Goal: Transaction & Acquisition: Purchase product/service

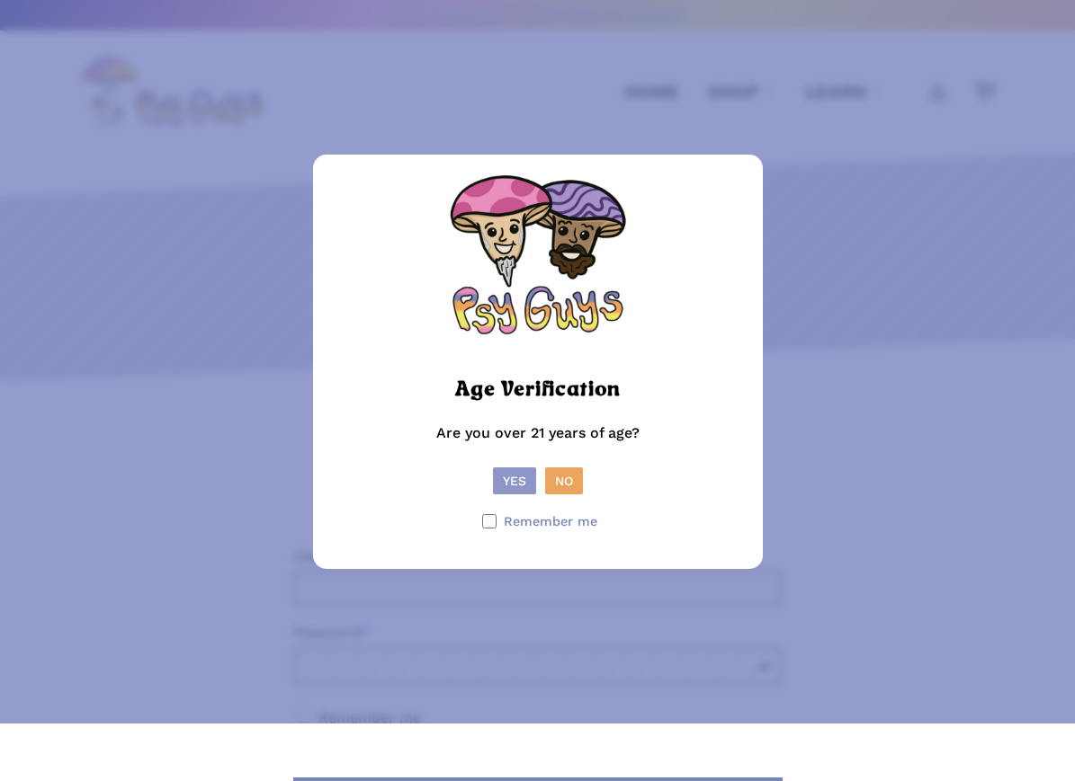
click at [502, 495] on button "Yes" at bounding box center [514, 481] width 43 height 27
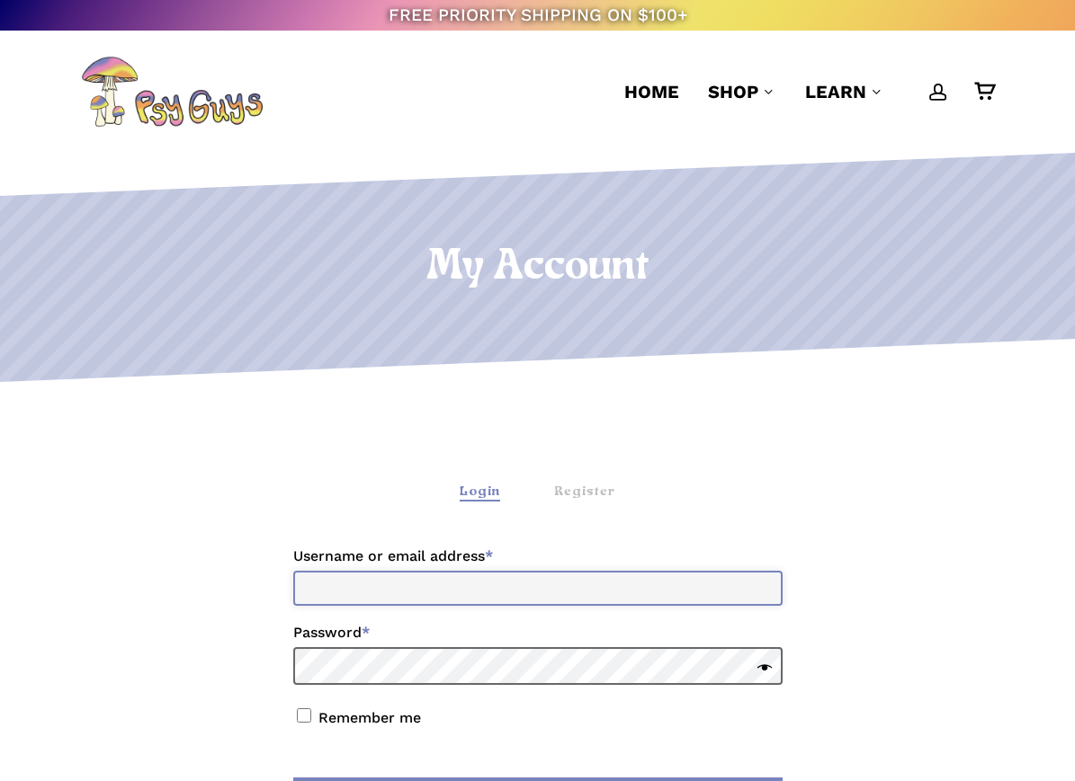
click at [579, 589] on input "Username or email address * Required" at bounding box center [537, 588] width 489 height 35
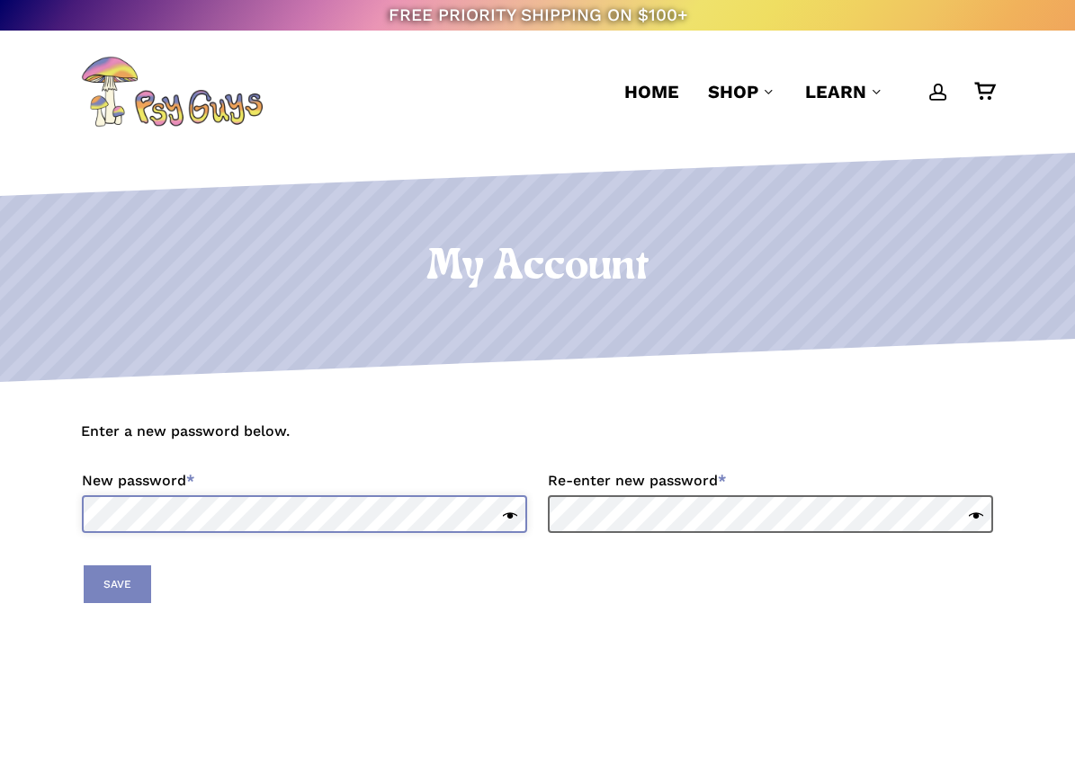
click at [409, 519] on div "Enter a new password below. New password * Required Re-enter new password * Req…" at bounding box center [537, 712] width 1075 height 659
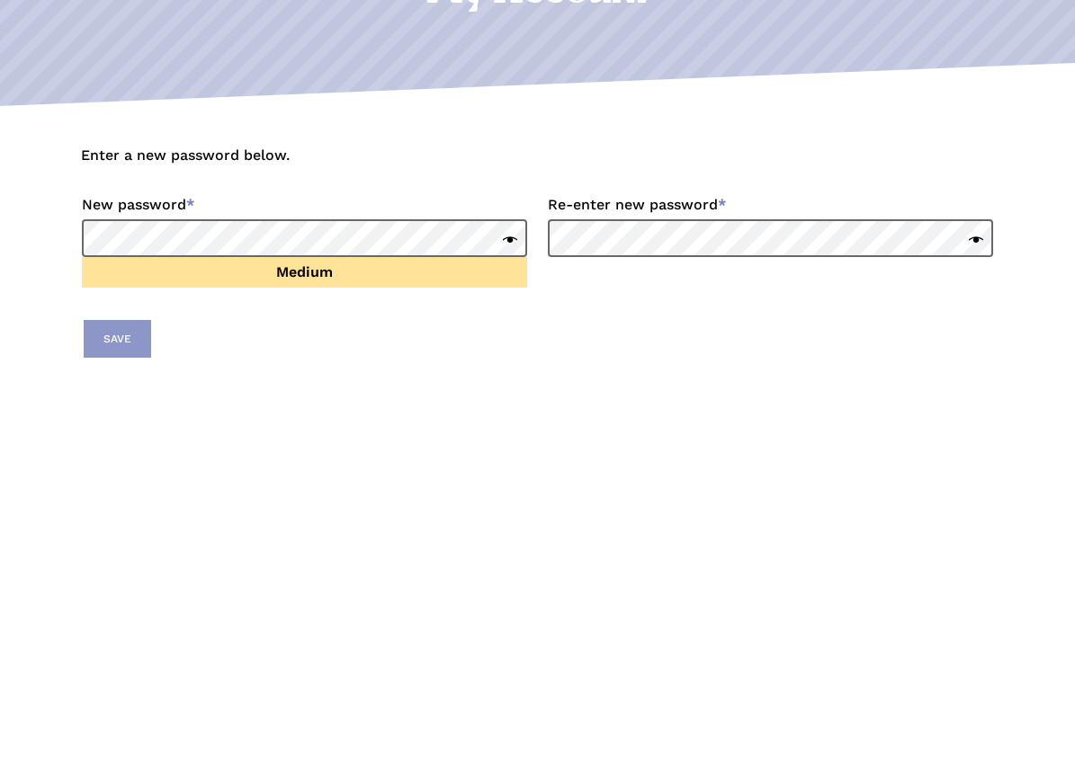
click at [100, 596] on button "Save" at bounding box center [117, 615] width 67 height 38
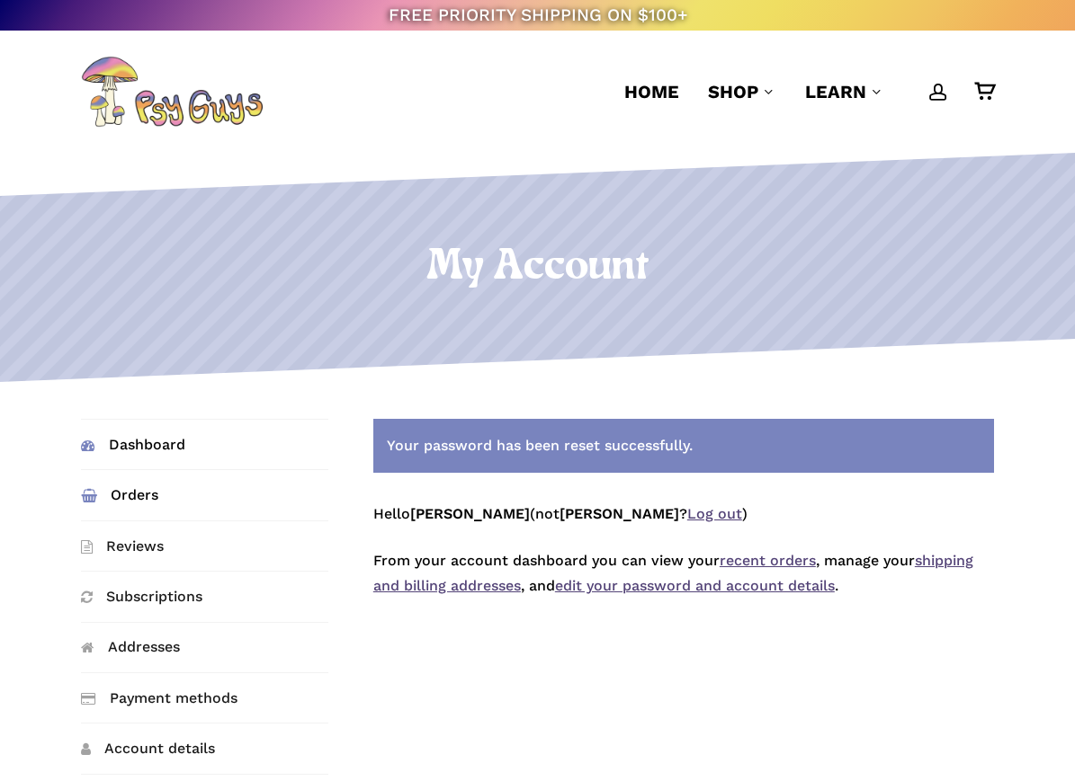
click at [149, 495] on link "Orders" at bounding box center [204, 494] width 247 height 49
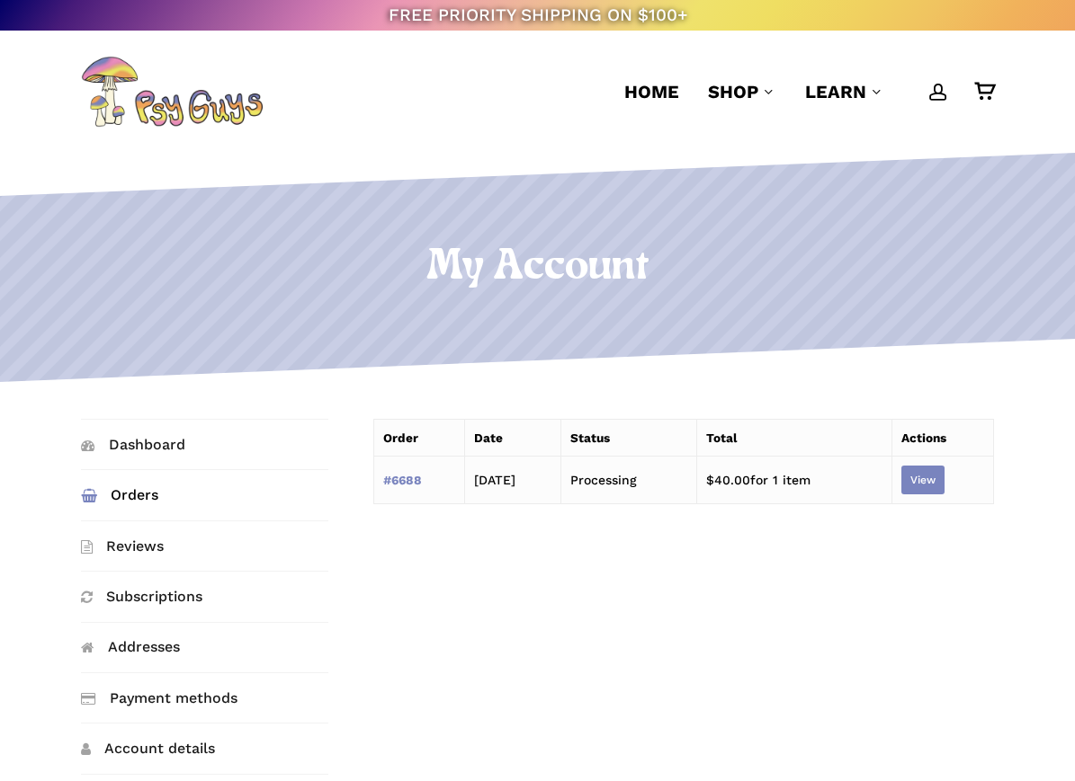
click at [936, 489] on link "View" at bounding box center [922, 480] width 43 height 29
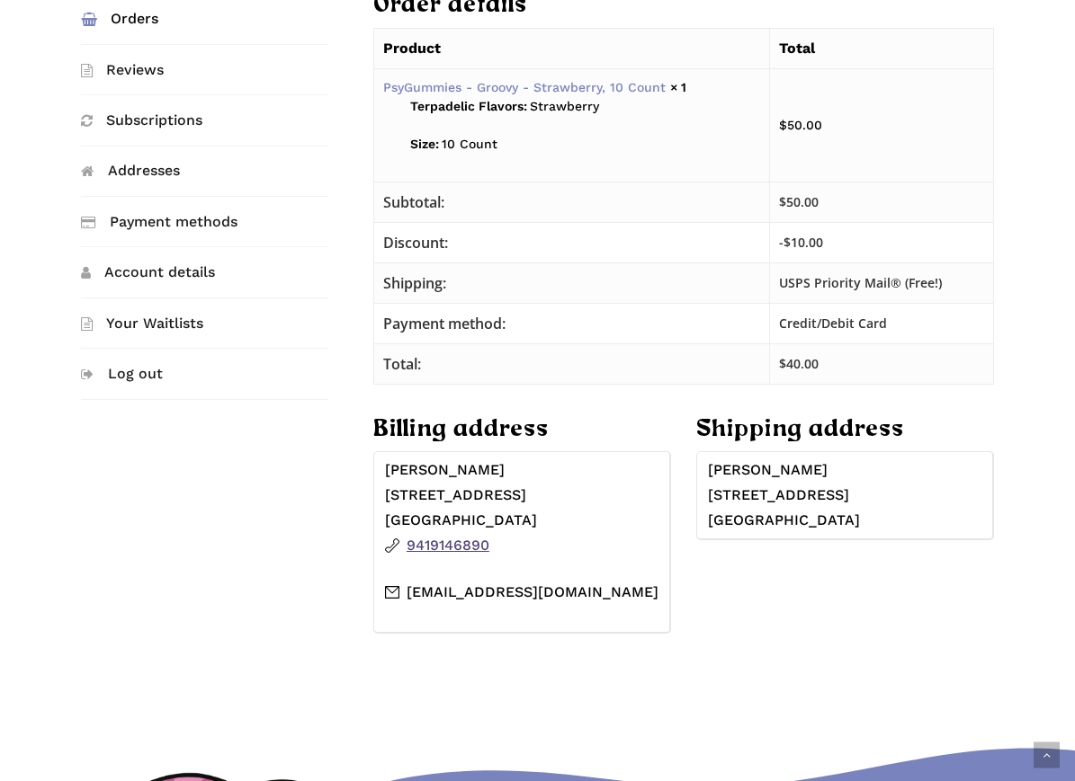
scroll to position [448, 0]
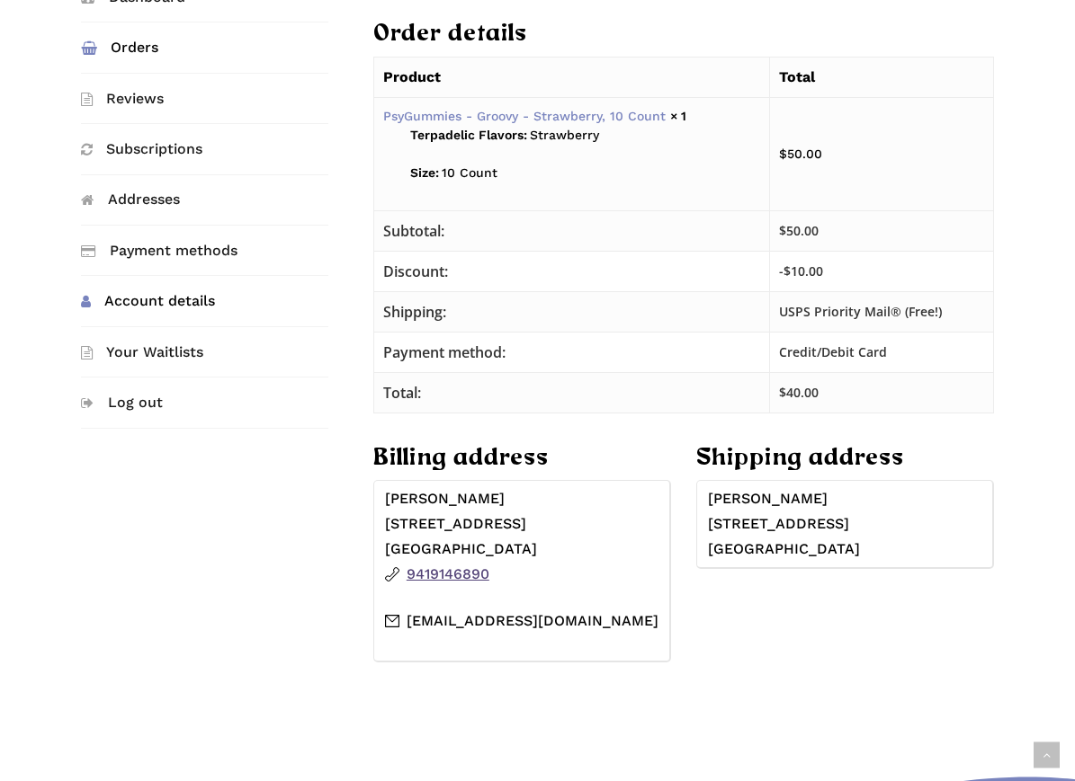
click at [191, 302] on link "Account details" at bounding box center [204, 300] width 247 height 49
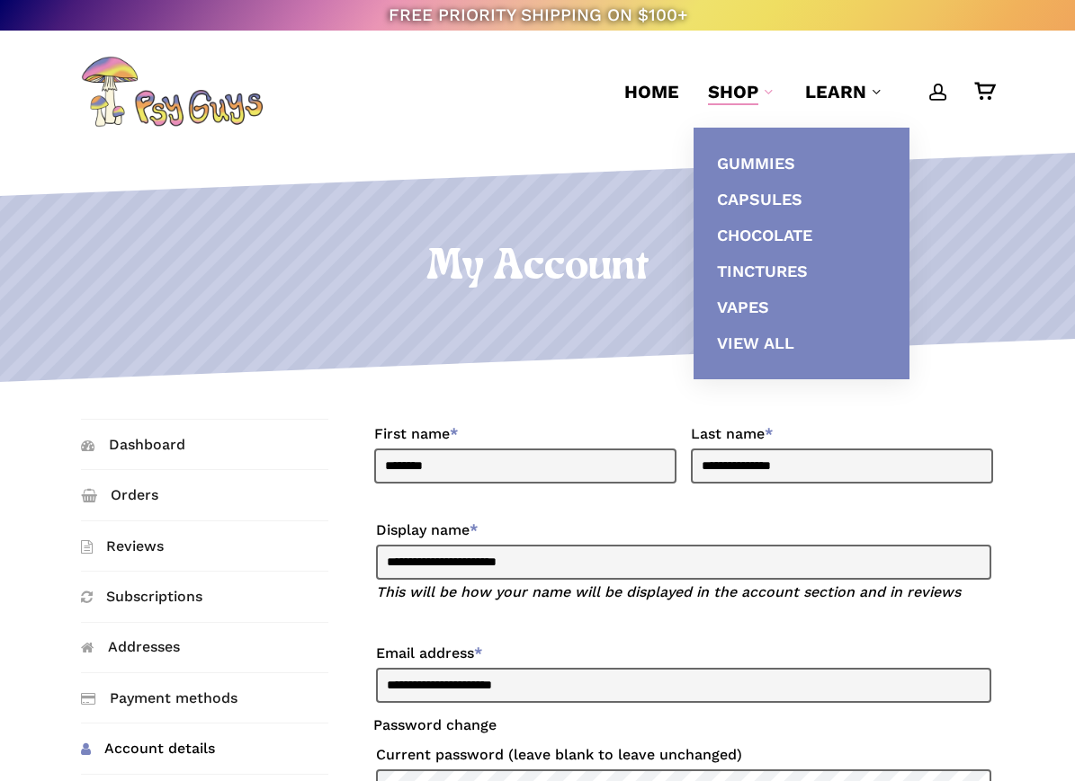
click at [742, 96] on span "Shop" at bounding box center [733, 92] width 50 height 22
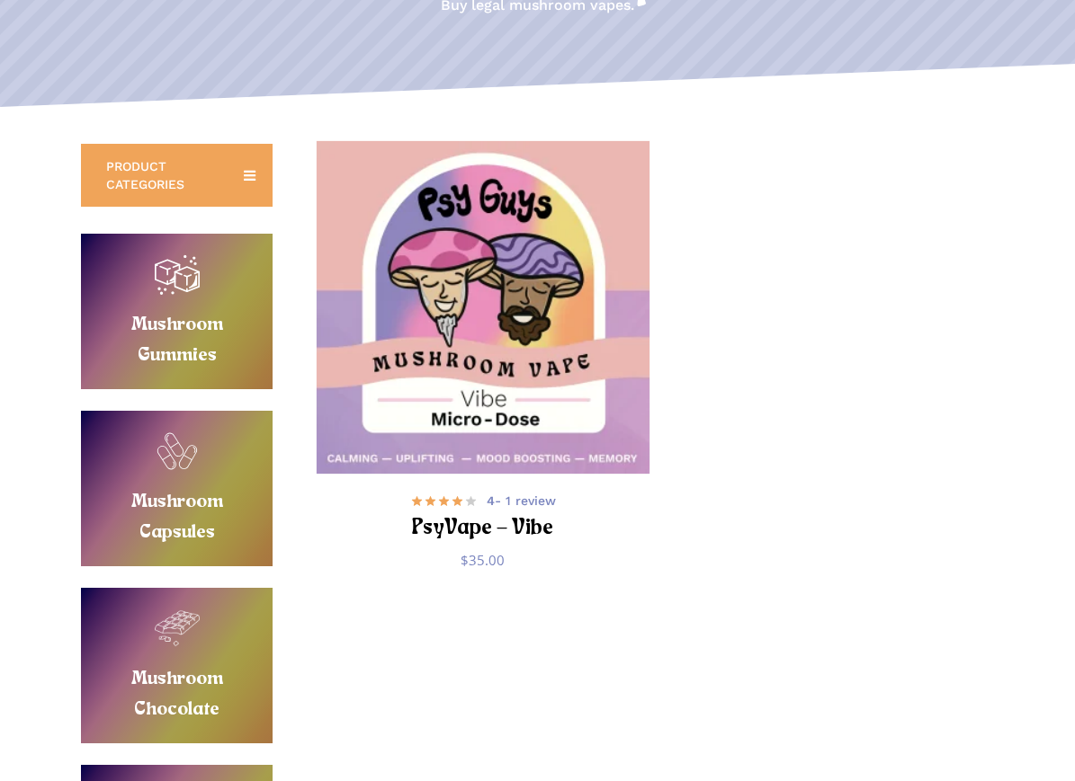
scroll to position [282, 0]
click at [578, 427] on img "PsyVape - Vibe" at bounding box center [483, 307] width 333 height 333
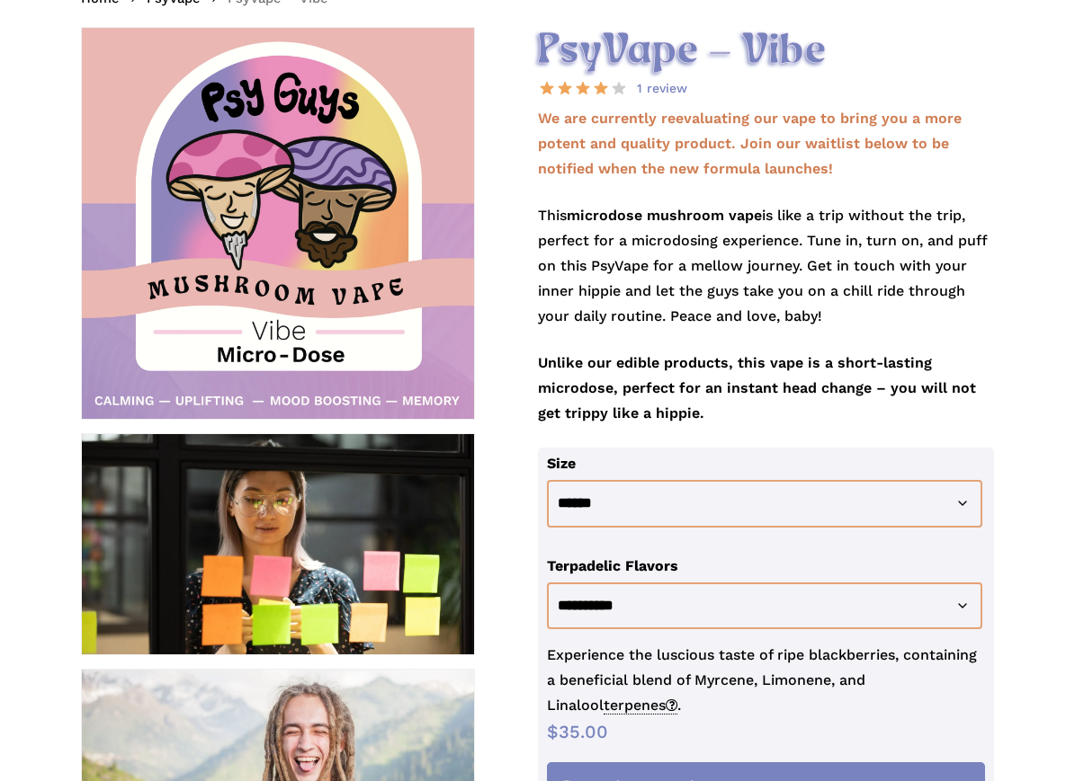
scroll to position [286, 0]
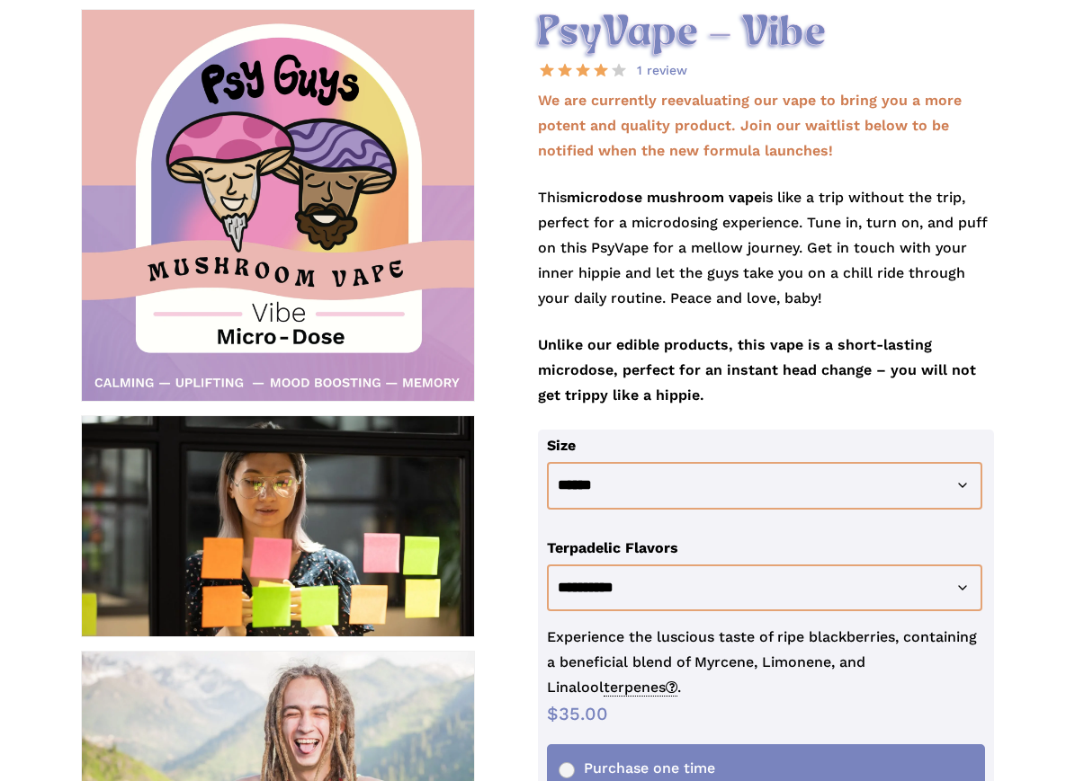
click at [633, 620] on td "Clear" at bounding box center [769, 625] width 445 height 18
select select "**********"
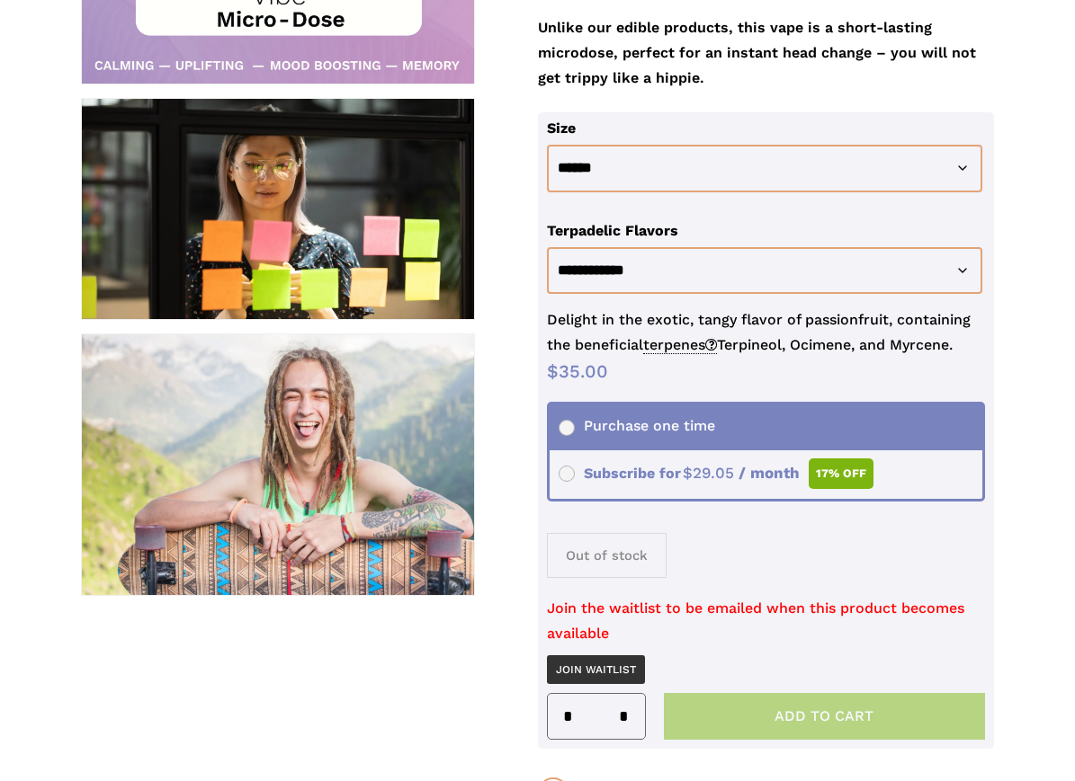
scroll to position [0, 0]
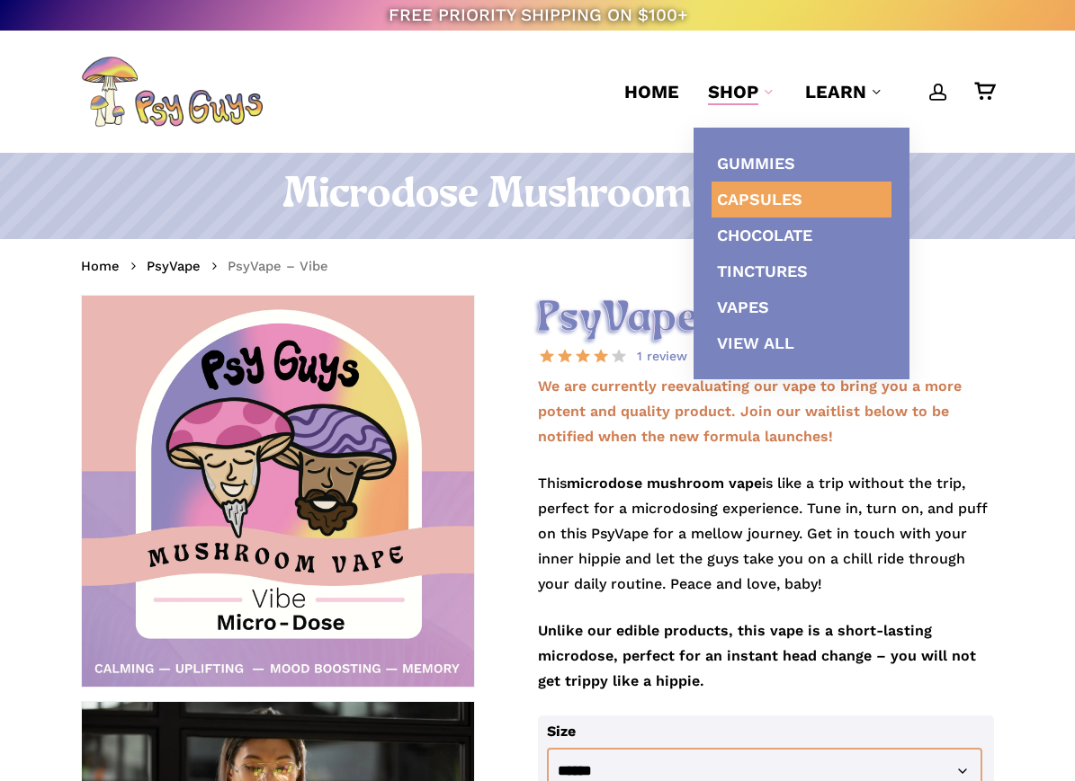
click at [737, 202] on span "Capsules" at bounding box center [759, 199] width 85 height 19
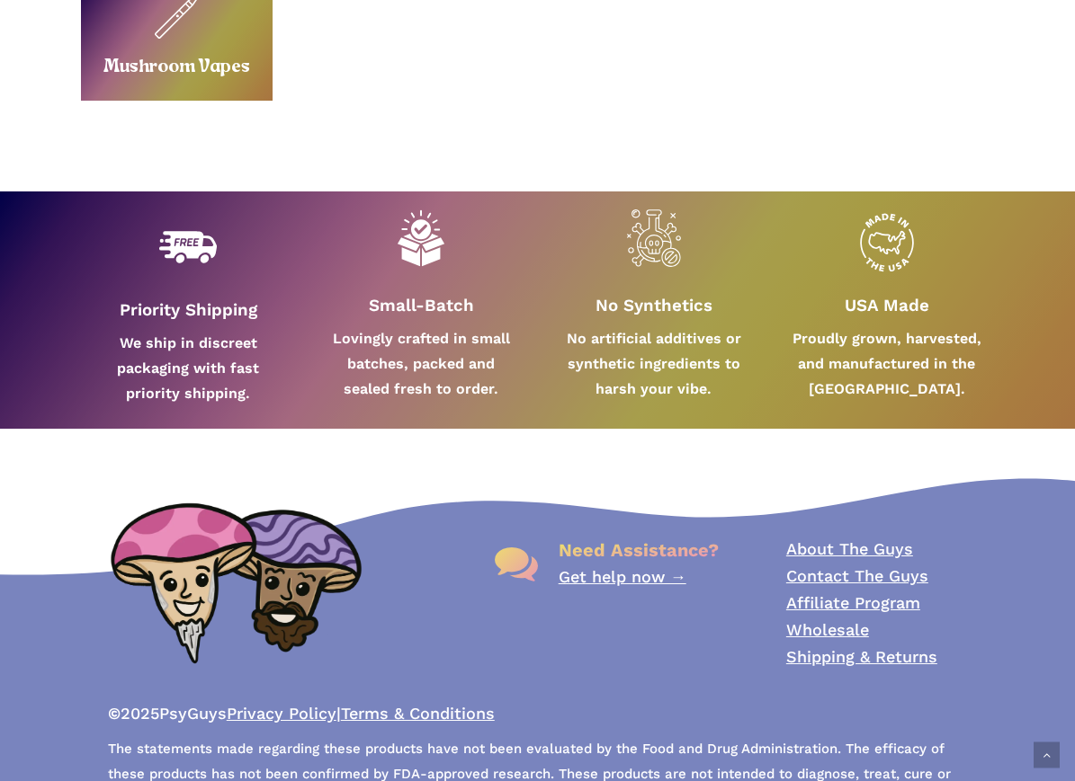
scroll to position [1250, 0]
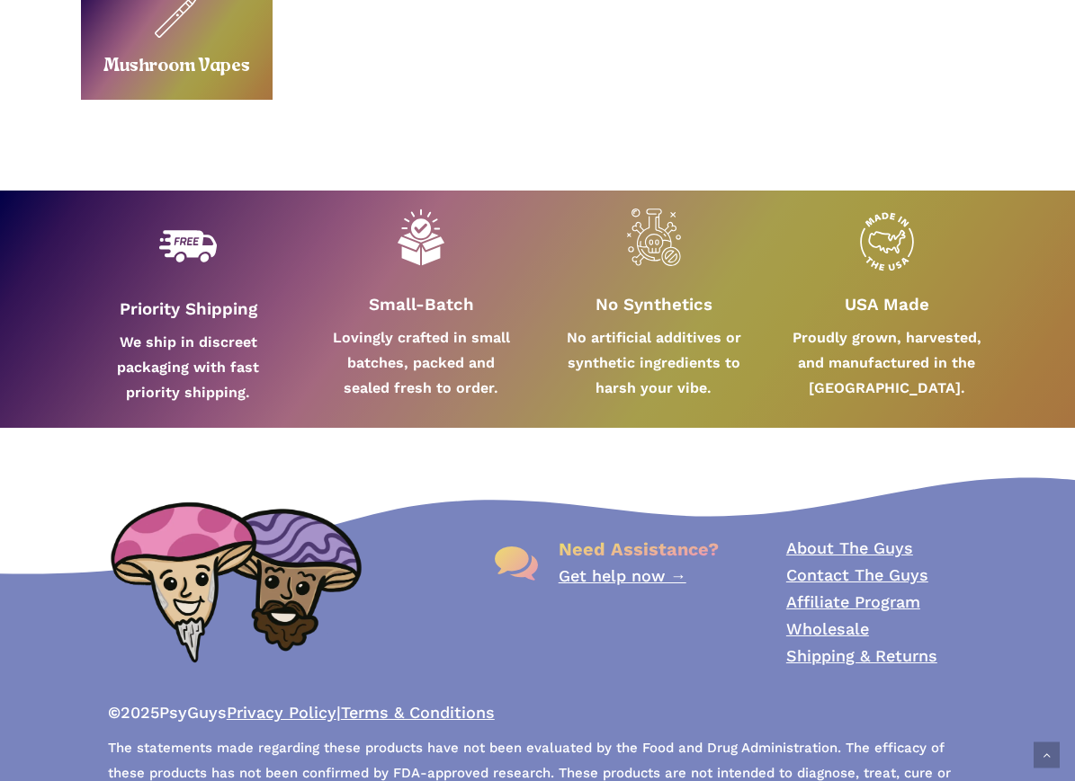
click at [807, 607] on link "Affiliate Program" at bounding box center [853, 602] width 134 height 19
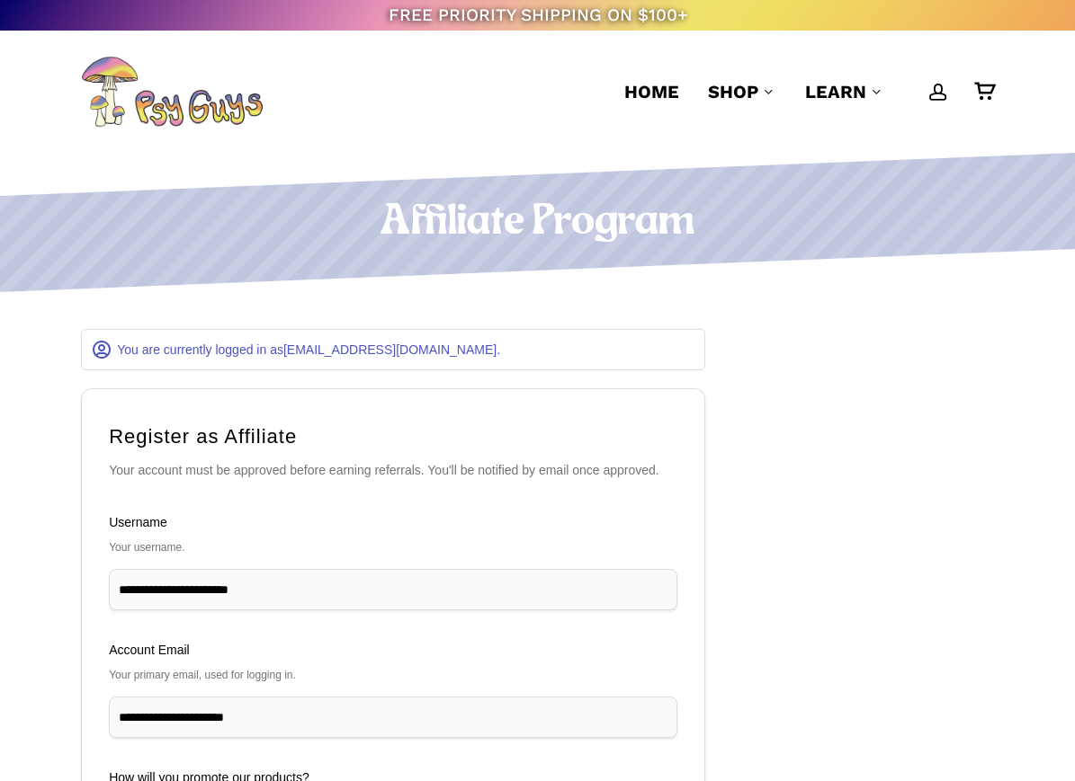
click at [914, 7] on div "FREE PRIORITY SHIPPING ON $100+" at bounding box center [537, 15] width 1075 height 31
